Goal: Task Accomplishment & Management: Manage account settings

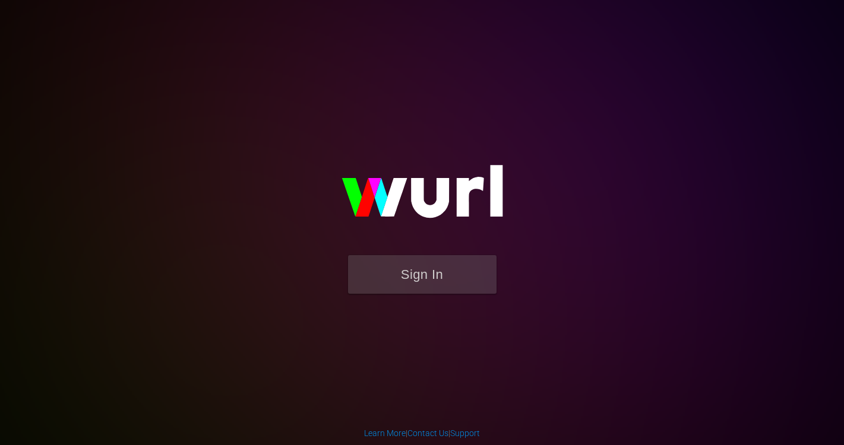
click at [435, 272] on button "Sign In" at bounding box center [422, 274] width 148 height 39
click at [444, 282] on button "Sign In" at bounding box center [422, 274] width 148 height 39
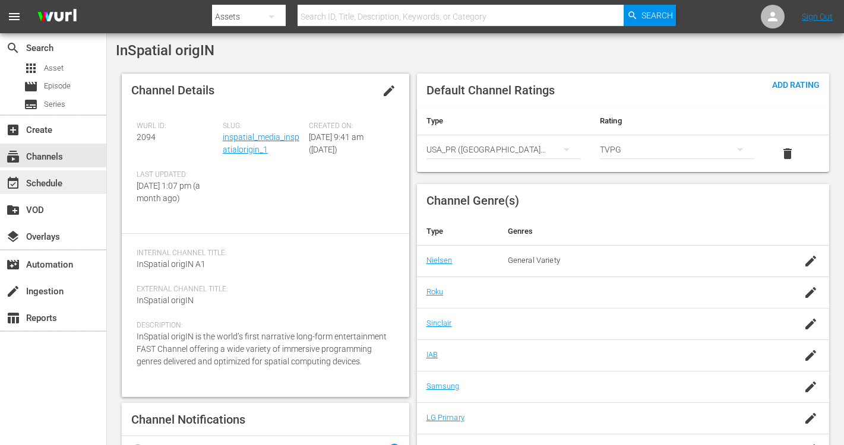
click at [81, 183] on div "event_available Schedule" at bounding box center [53, 182] width 106 height 24
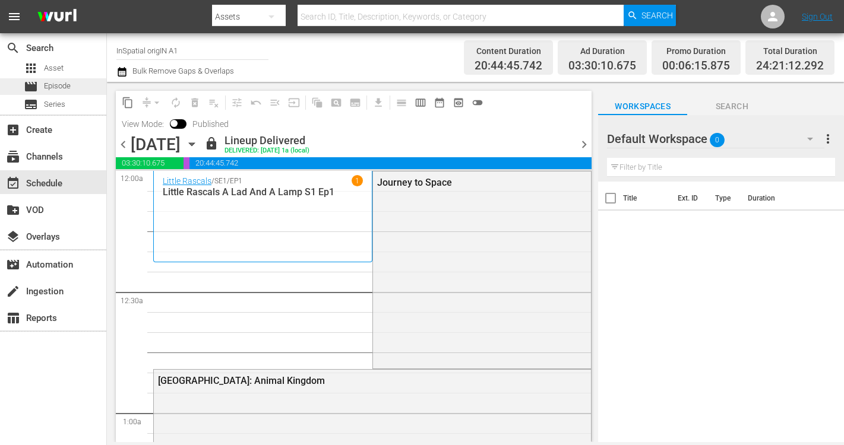
click at [68, 90] on span "Episode" at bounding box center [57, 86] width 27 height 12
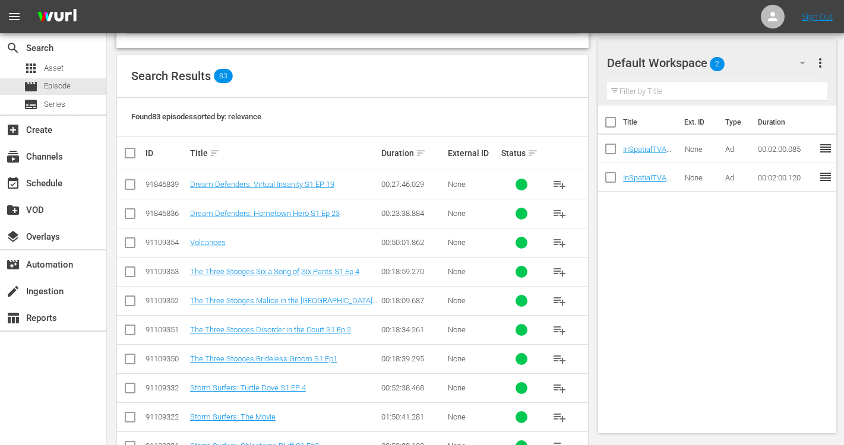
scroll to position [217, 0]
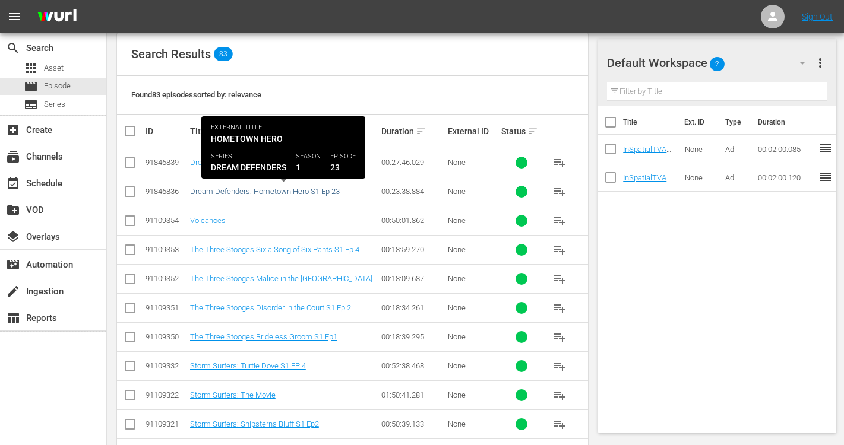
click at [296, 190] on link "Dream Defenders: Hometown Hero S1 Ep 23" at bounding box center [265, 191] width 150 height 9
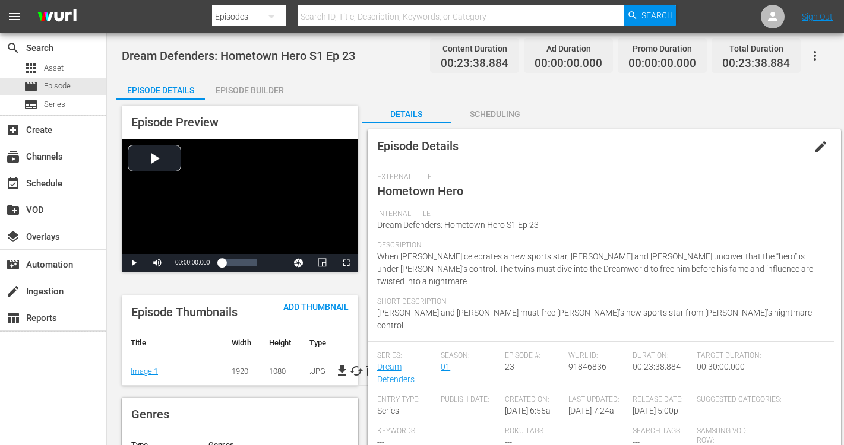
click at [246, 93] on div "Episode Builder" at bounding box center [249, 90] width 89 height 28
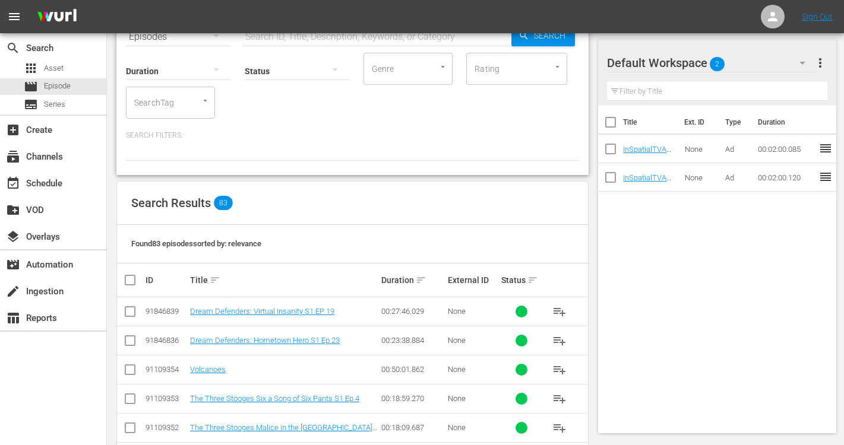
scroll to position [70, 0]
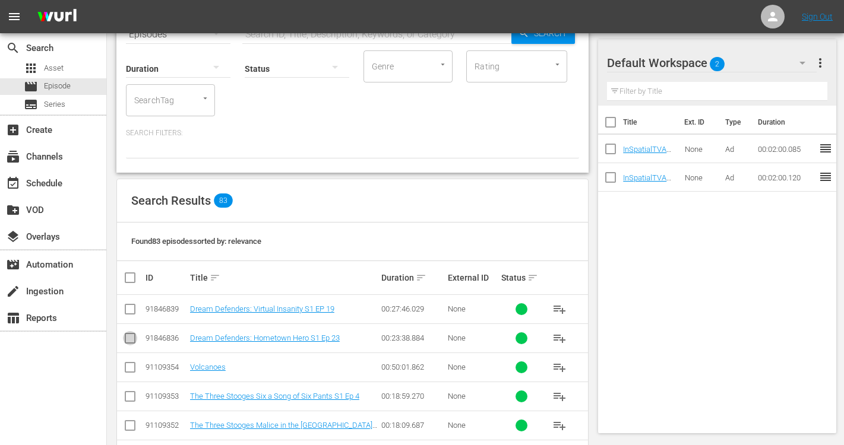
click at [129, 338] on input "checkbox" at bounding box center [130, 341] width 14 height 14
checkbox input "true"
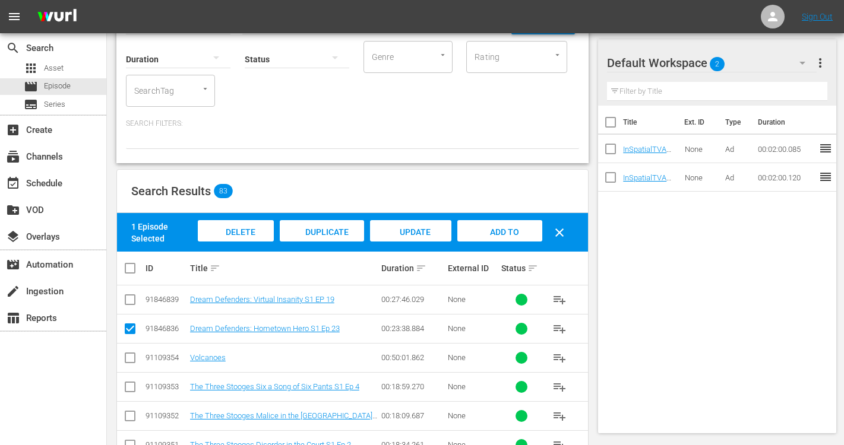
scroll to position [90, 0]
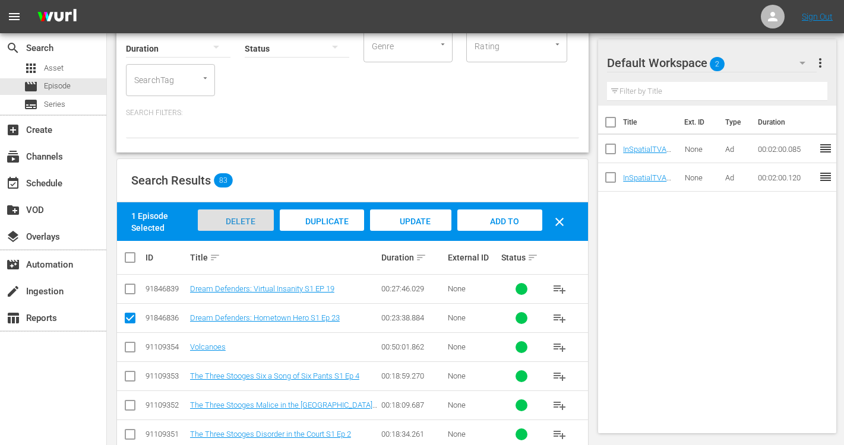
click at [223, 222] on span "Delete Episodes" at bounding box center [235, 233] width 47 height 32
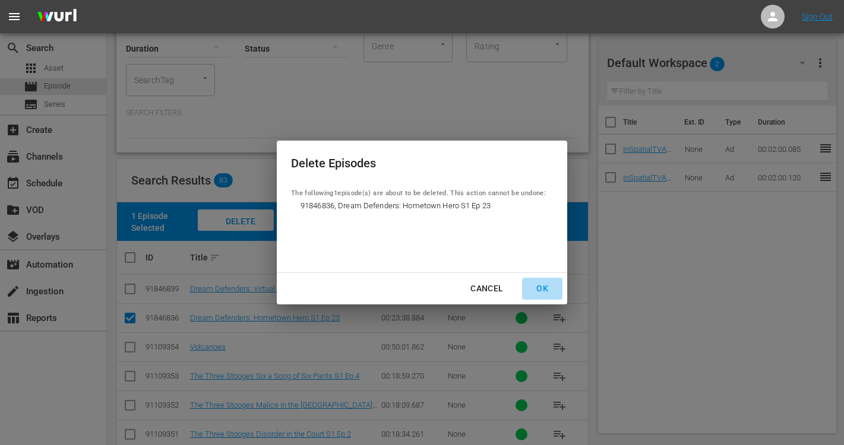
click at [542, 290] on div "OK" at bounding box center [542, 288] width 31 height 15
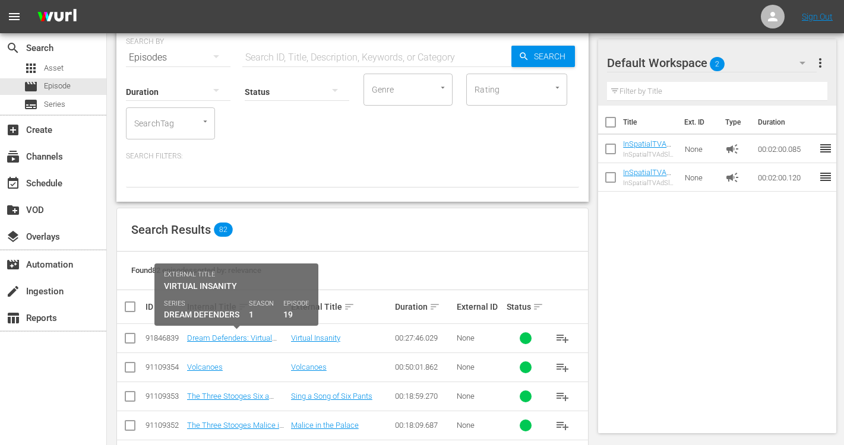
scroll to position [6, 0]
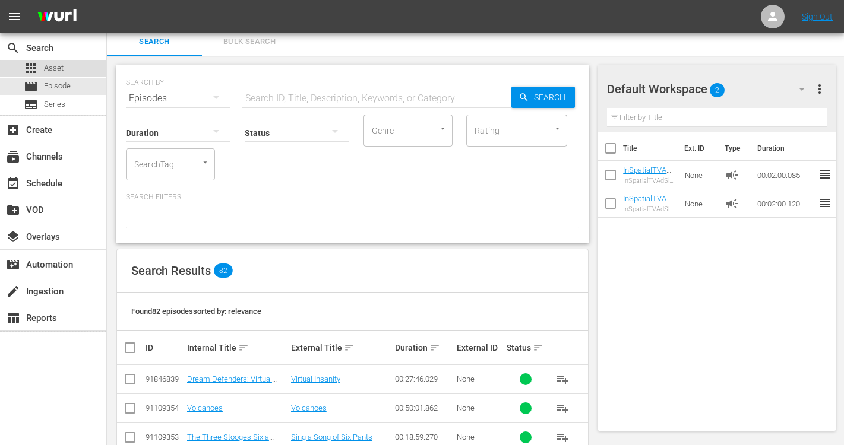
click at [53, 62] on span "Asset" at bounding box center [54, 68] width 20 height 12
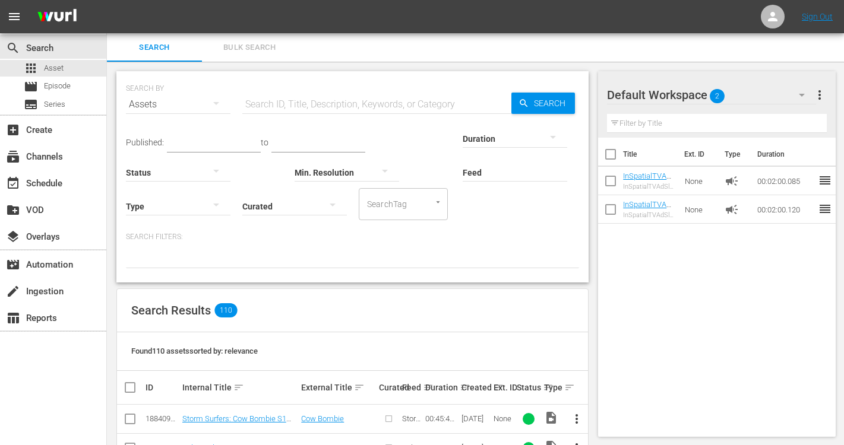
click at [281, 107] on input "text" at bounding box center [376, 104] width 269 height 28
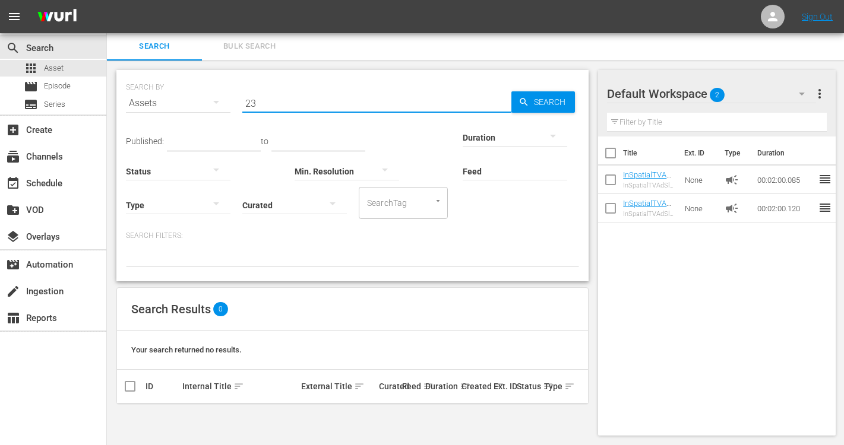
scroll to position [1, 0]
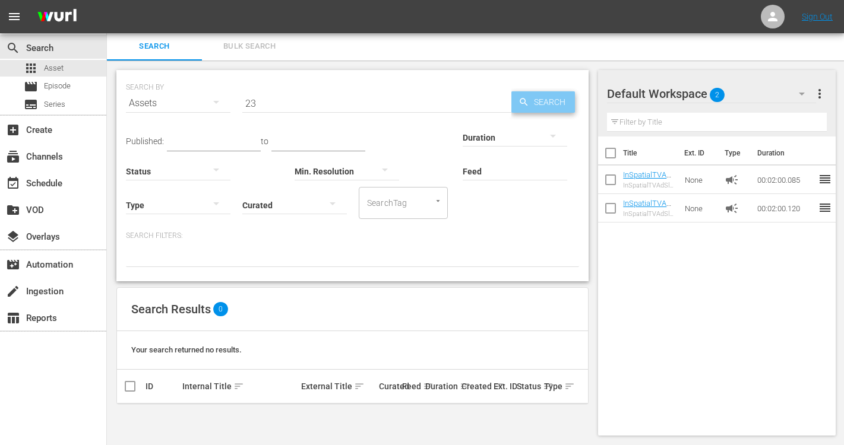
click at [556, 103] on span "Search" at bounding box center [552, 101] width 46 height 21
click at [211, 104] on icon "button" at bounding box center [216, 102] width 14 height 14
click at [251, 106] on div "Channels Series Episodes Assets" at bounding box center [422, 222] width 844 height 445
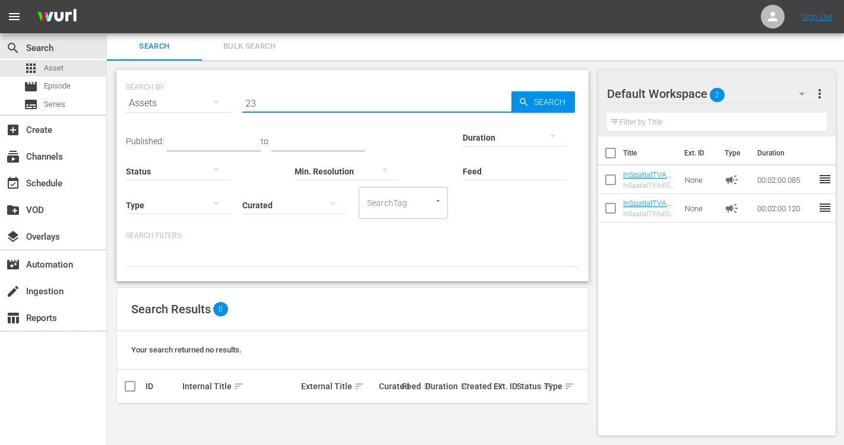
click at [328, 103] on input "23" at bounding box center [376, 103] width 269 height 28
type input "2"
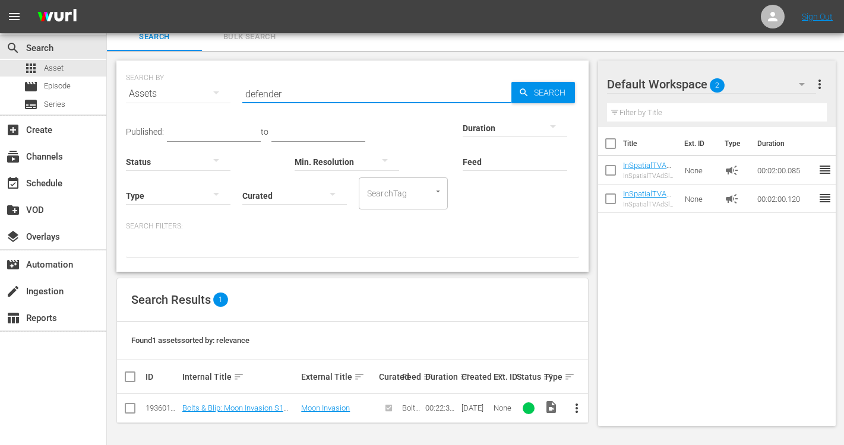
scroll to position [10, 0]
click at [68, 75] on div "apps Asset" at bounding box center [53, 68] width 106 height 17
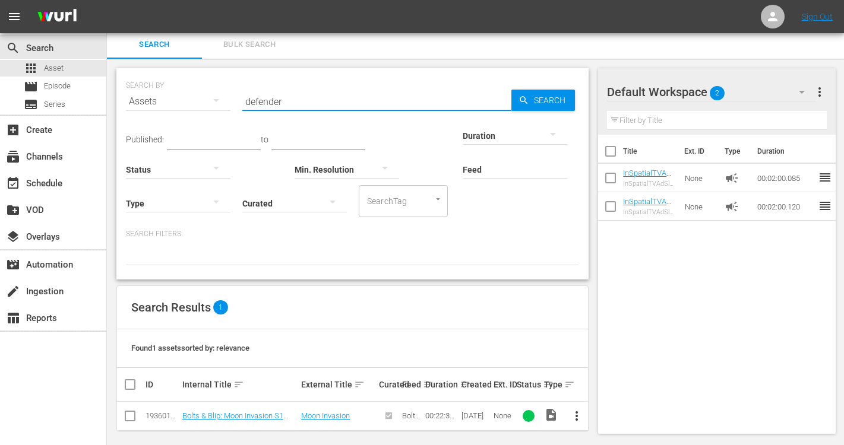
click at [319, 100] on input "defender" at bounding box center [376, 101] width 269 height 28
type input "d"
click at [532, 102] on span "Search" at bounding box center [552, 100] width 46 height 21
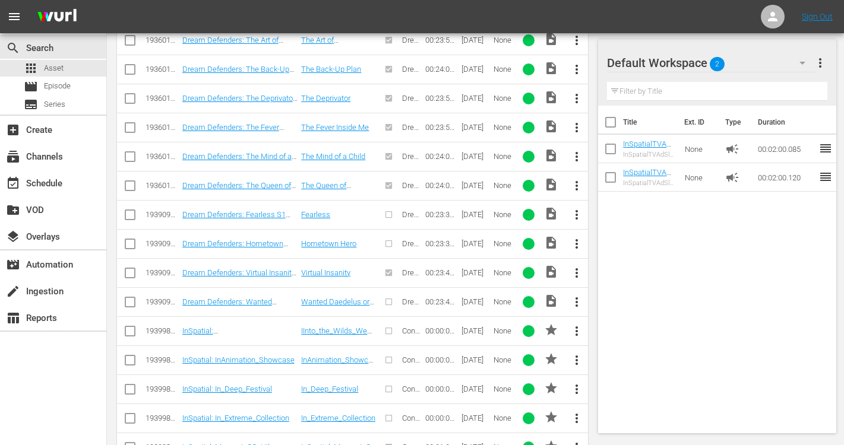
scroll to position [2908, 0]
click at [270, 240] on link "Dream Defenders: Hometown Hero S1 Ep 23" at bounding box center [235, 249] width 106 height 18
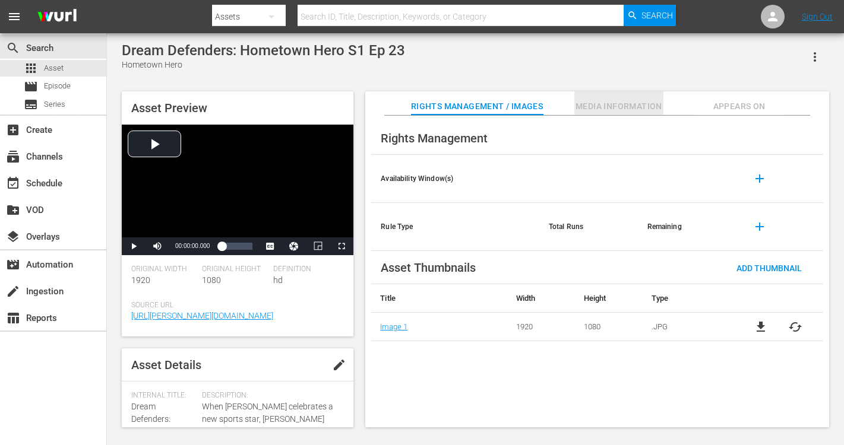
click at [590, 107] on span "Media Information" at bounding box center [618, 106] width 89 height 15
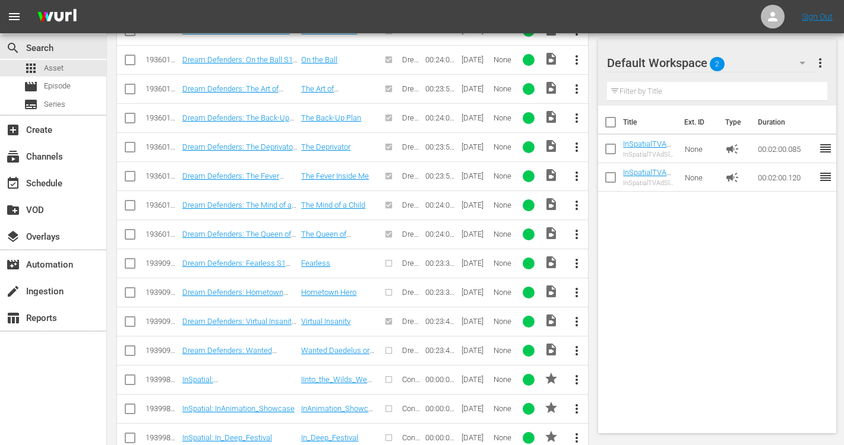
scroll to position [2860, 0]
click at [131, 289] on input "checkbox" at bounding box center [130, 296] width 14 height 14
checkbox input "true"
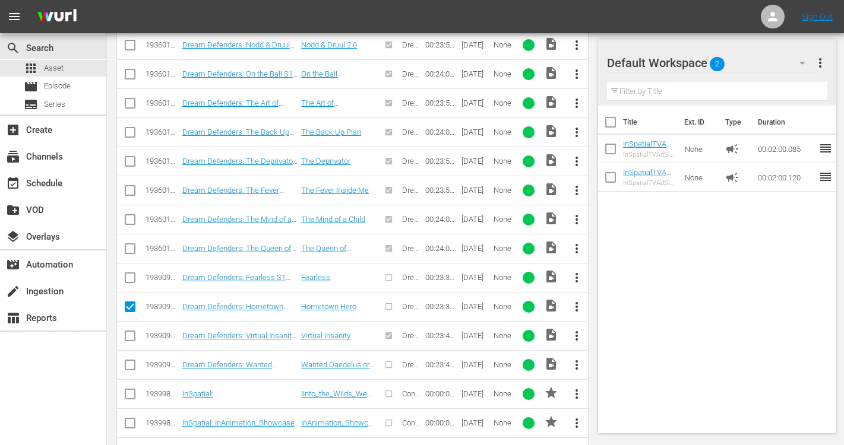
scroll to position [2838, 0]
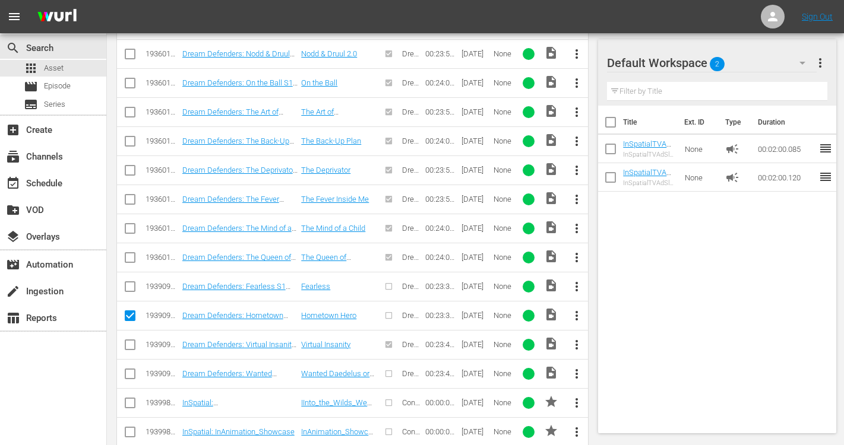
click at [389, 306] on div at bounding box center [389, 316] width 20 height 20
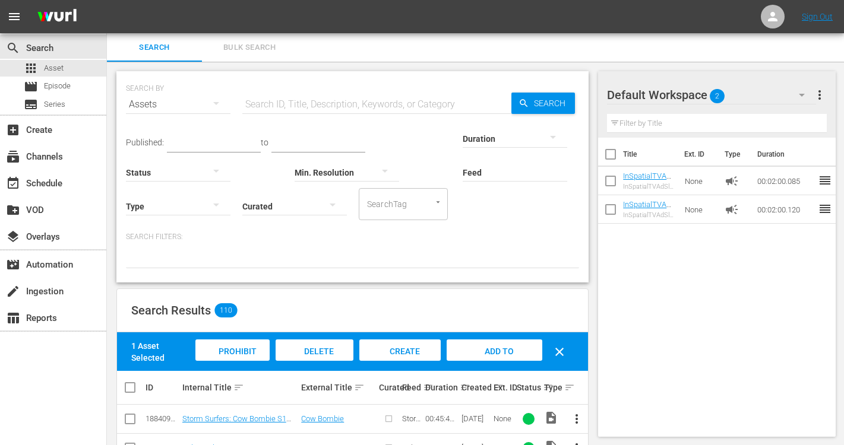
scroll to position [0, 0]
click at [319, 353] on span "Delete Assets" at bounding box center [313, 363] width 39 height 32
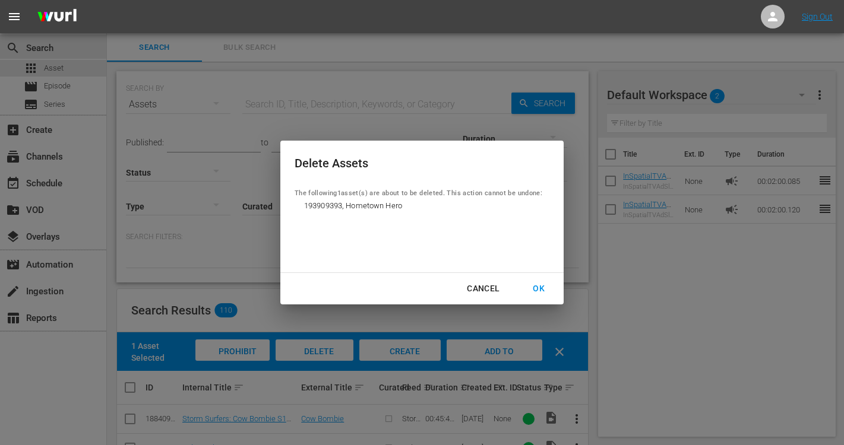
click at [538, 289] on div "OK" at bounding box center [538, 288] width 31 height 15
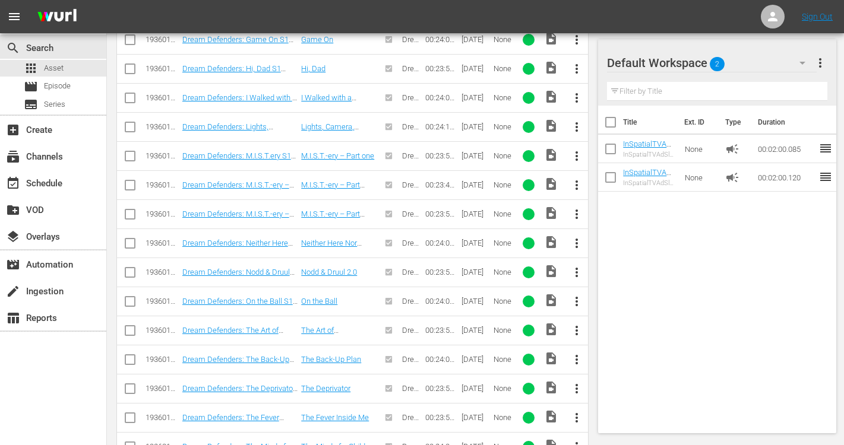
scroll to position [2613, 0]
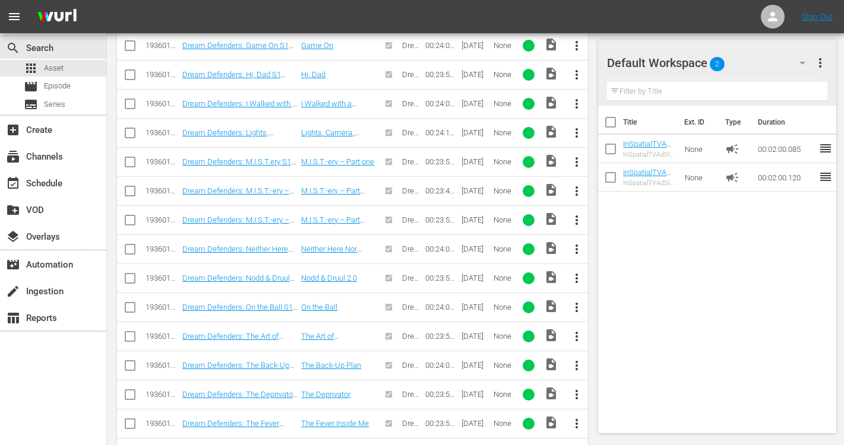
click at [306, 1] on nav "menu Sign Out" at bounding box center [422, 16] width 844 height 33
